Goal: Task Accomplishment & Management: Manage account settings

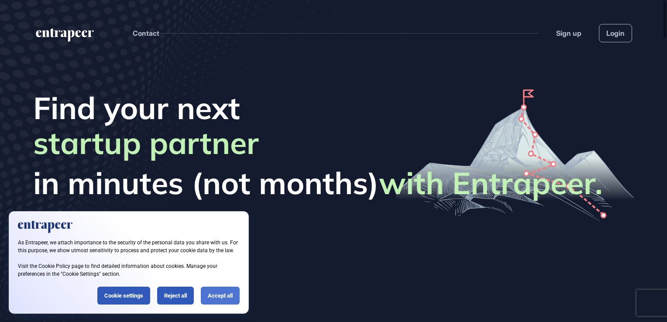
click at [228, 299] on div "Accept all" at bounding box center [220, 296] width 39 height 18
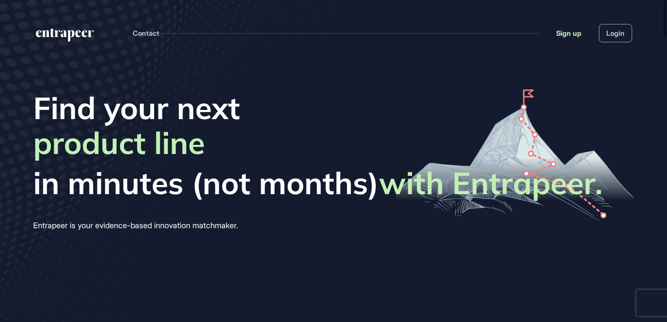
click at [574, 36] on link "Sign up" at bounding box center [568, 33] width 25 height 10
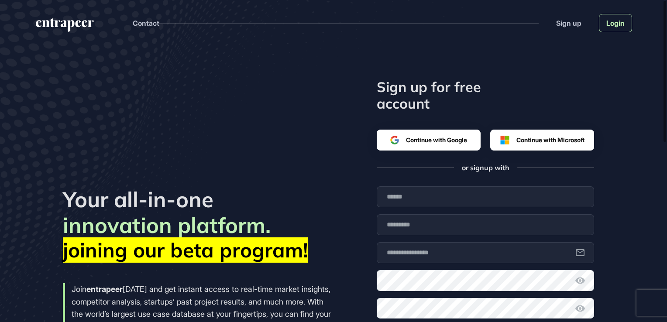
click at [617, 21] on link "Login" at bounding box center [615, 23] width 33 height 18
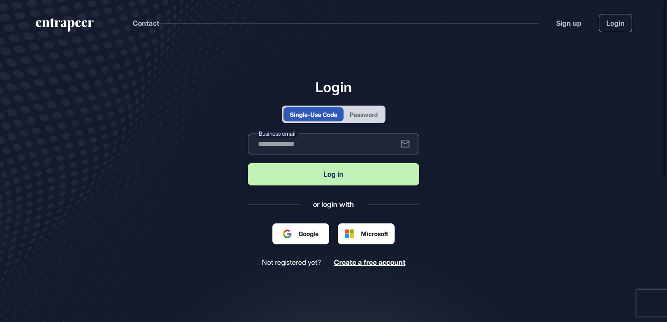
click at [312, 143] on input "text" at bounding box center [333, 144] width 171 height 21
type input "**********"
click at [339, 177] on button "Log in" at bounding box center [333, 174] width 171 height 22
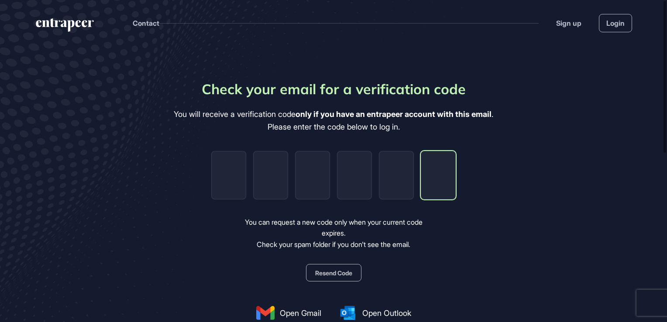
paste input "*"
type input "*"
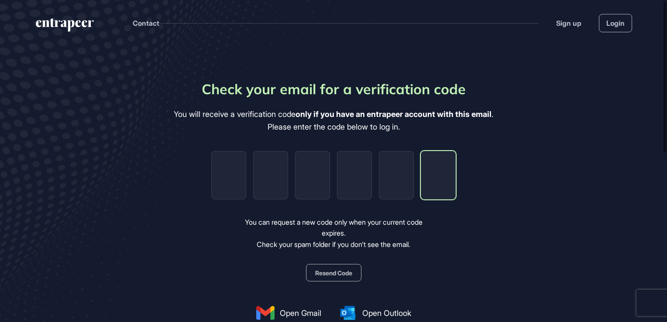
type input "*"
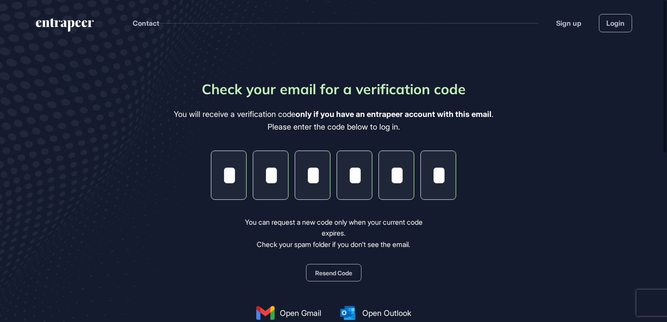
click at [337, 273] on button "Resend Code" at bounding box center [333, 272] width 55 height 17
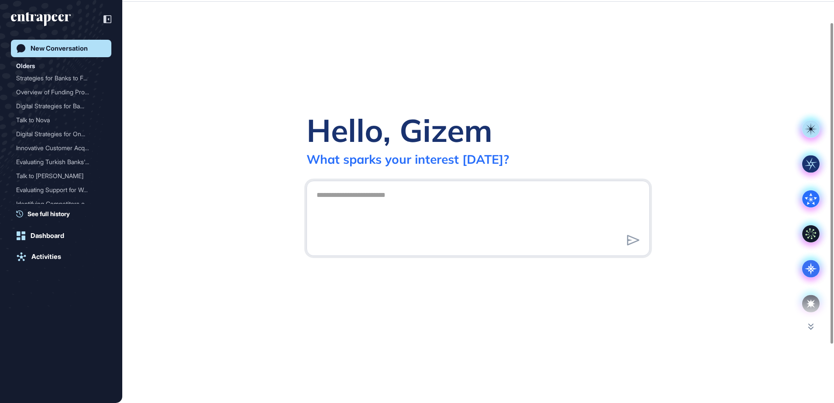
scroll to position [24, 0]
